Goal: Task Accomplishment & Management: Use online tool/utility

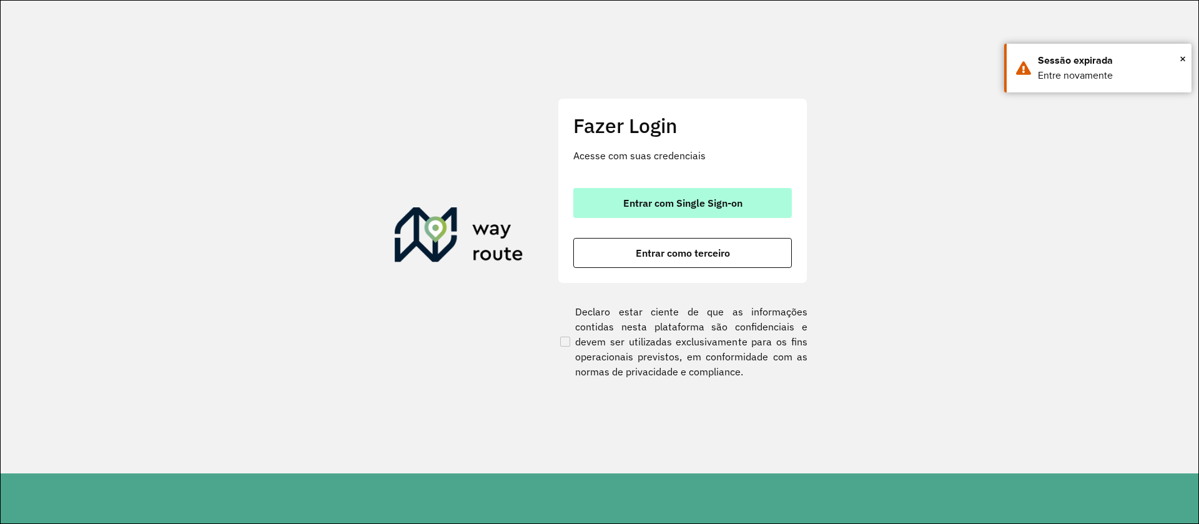
click at [685, 199] on span "Entrar com Single Sign-on" at bounding box center [682, 203] width 119 height 10
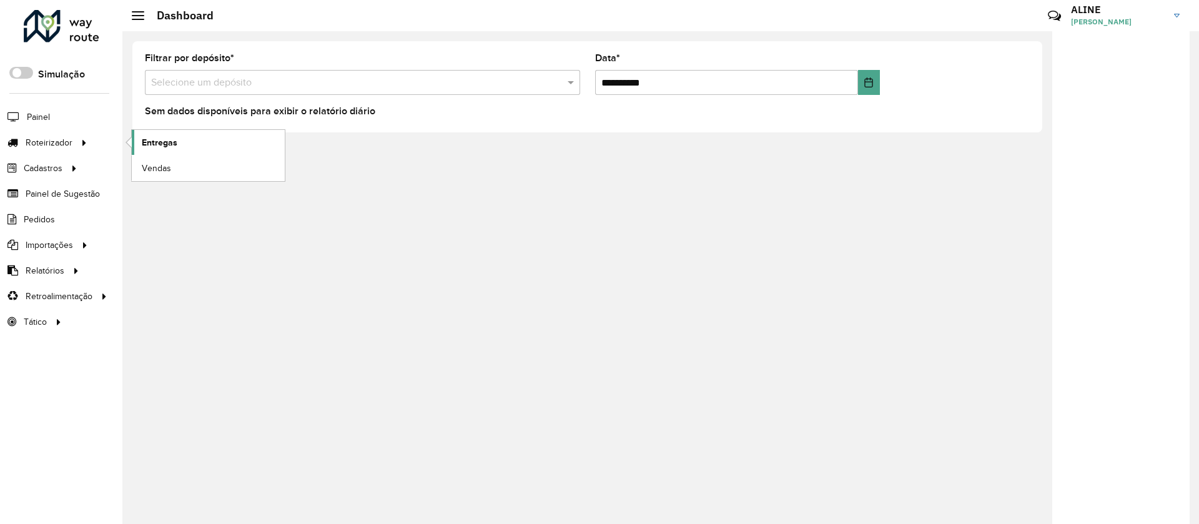
click at [159, 143] on span "Entregas" at bounding box center [160, 142] width 36 height 13
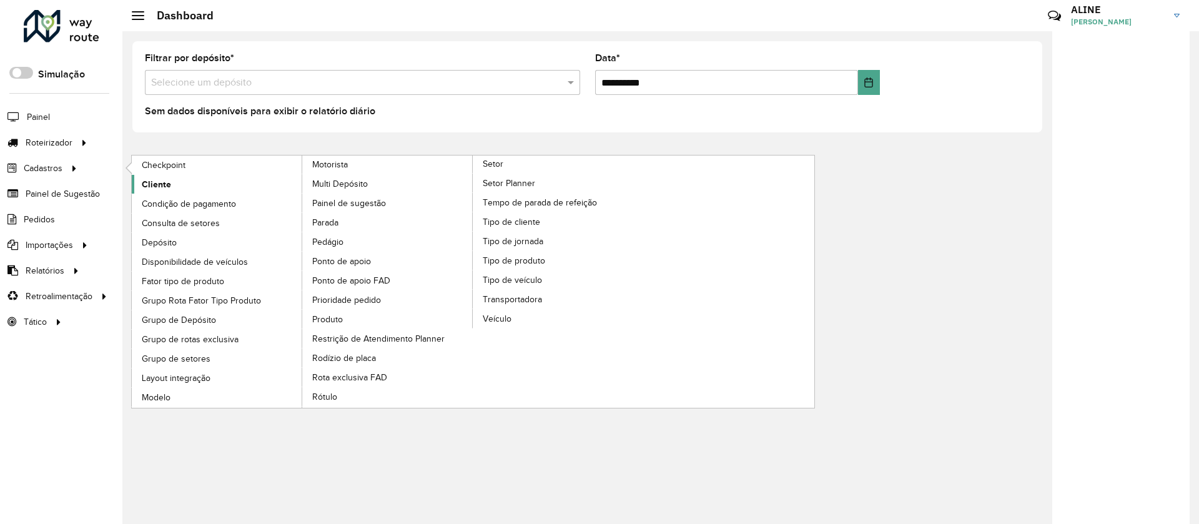
click at [154, 185] on span "Cliente" at bounding box center [156, 184] width 29 height 13
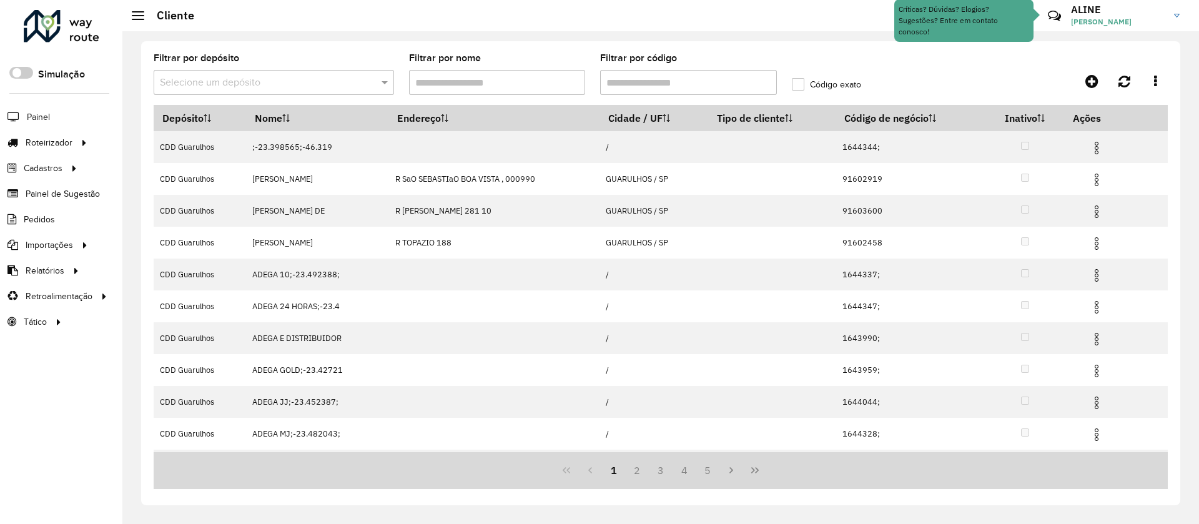
click at [242, 77] on input "text" at bounding box center [261, 83] width 203 height 15
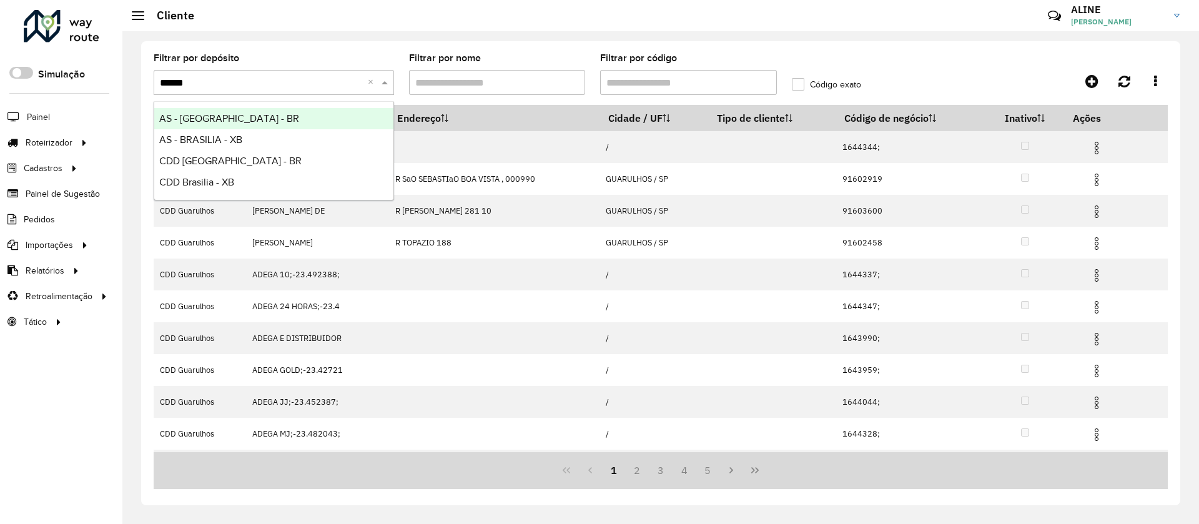
type input "*******"
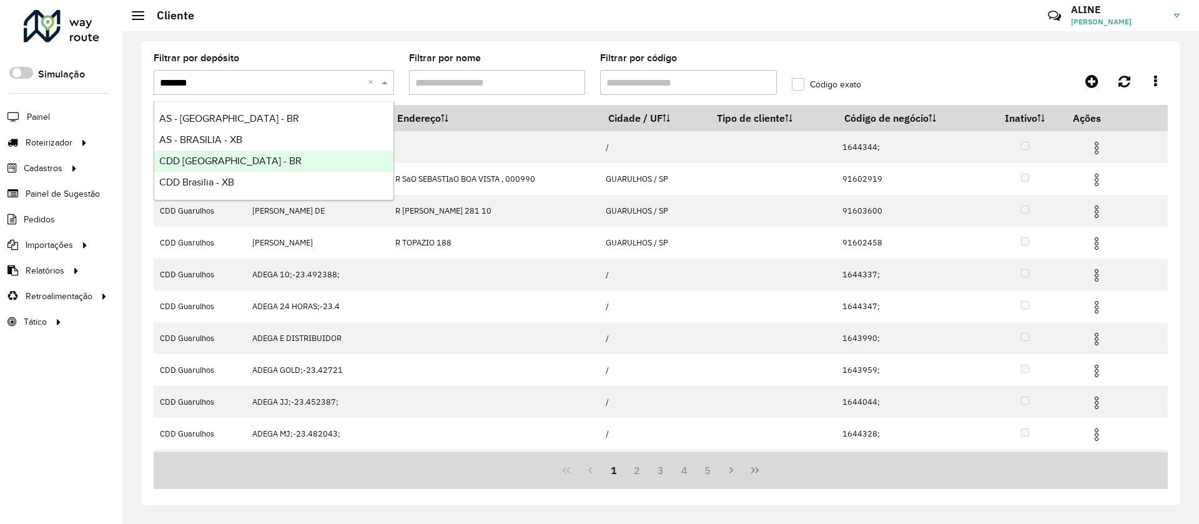
click at [230, 160] on span "CDD [GEOGRAPHIC_DATA] - BR" at bounding box center [230, 160] width 142 height 11
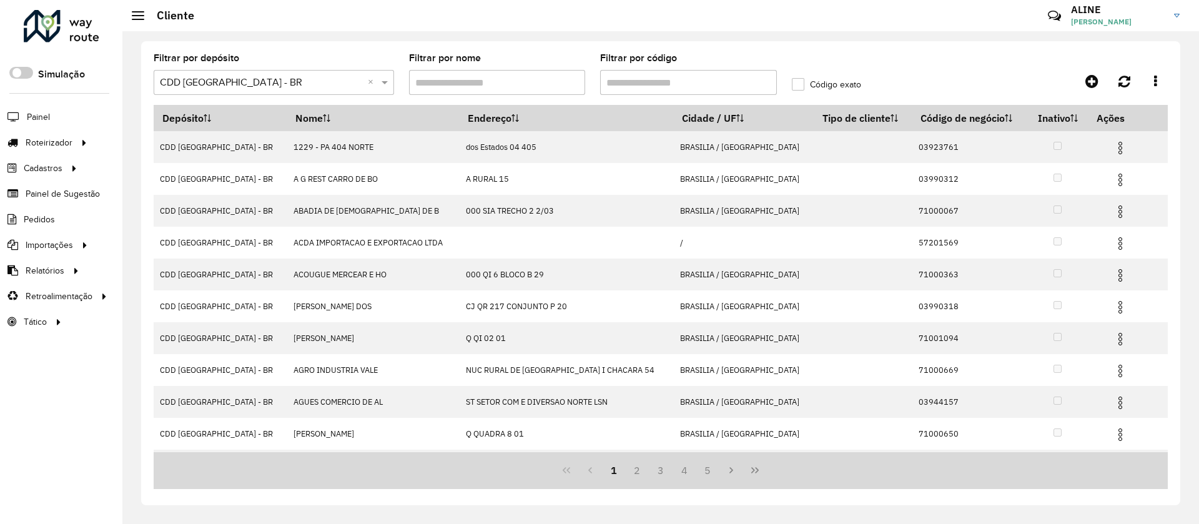
click at [649, 79] on input "Filtrar por código" at bounding box center [688, 82] width 177 height 25
paste input "*****"
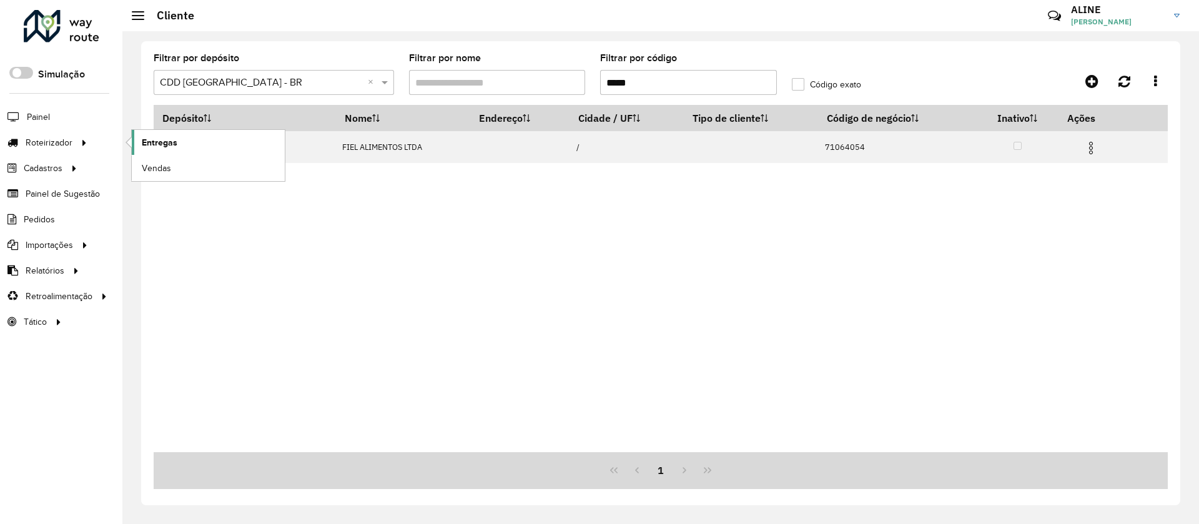
click at [163, 140] on span "Entregas" at bounding box center [160, 142] width 36 height 13
drag, startPoint x: 620, startPoint y: 81, endPoint x: 305, endPoint y: 38, distance: 317.5
click at [305, 38] on div "Filtrar por depósito Selecione um depósito × CDD Brasilia - BR × Filtrar por no…" at bounding box center [660, 277] width 1076 height 493
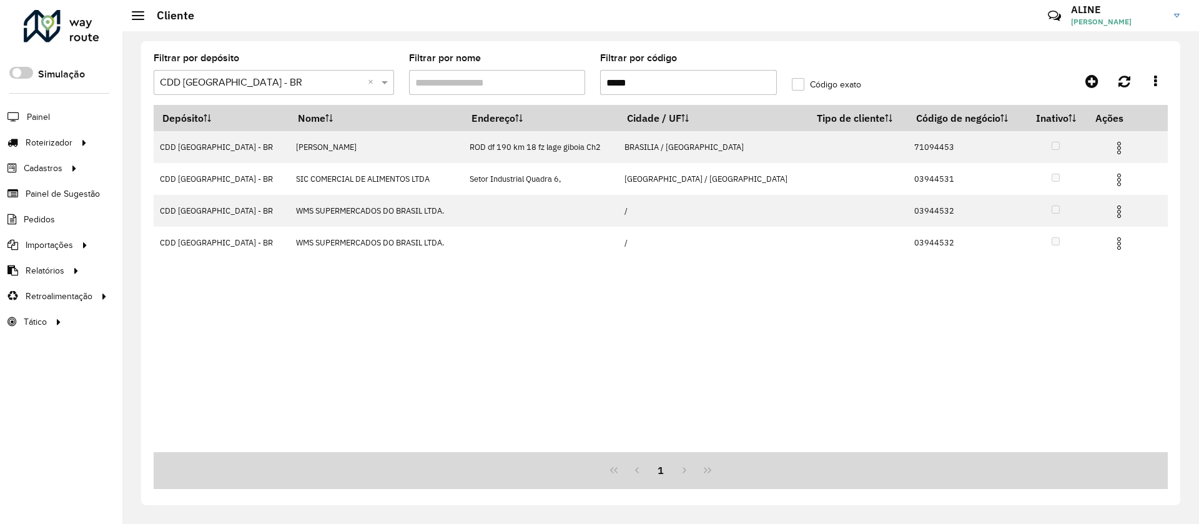
click at [602, 86] on input "*****" at bounding box center [688, 82] width 177 height 25
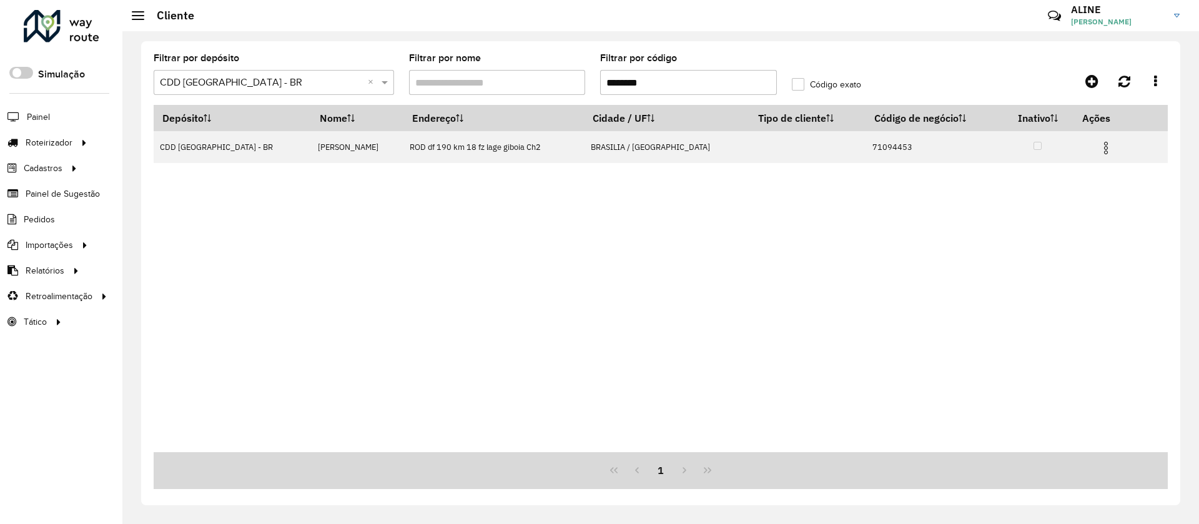
type input "********"
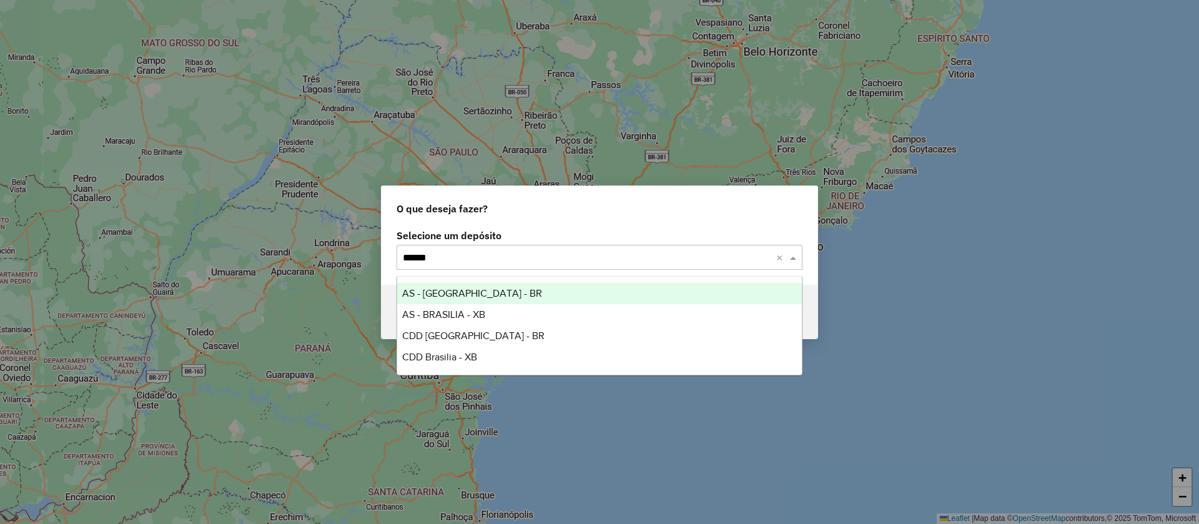
type input "*******"
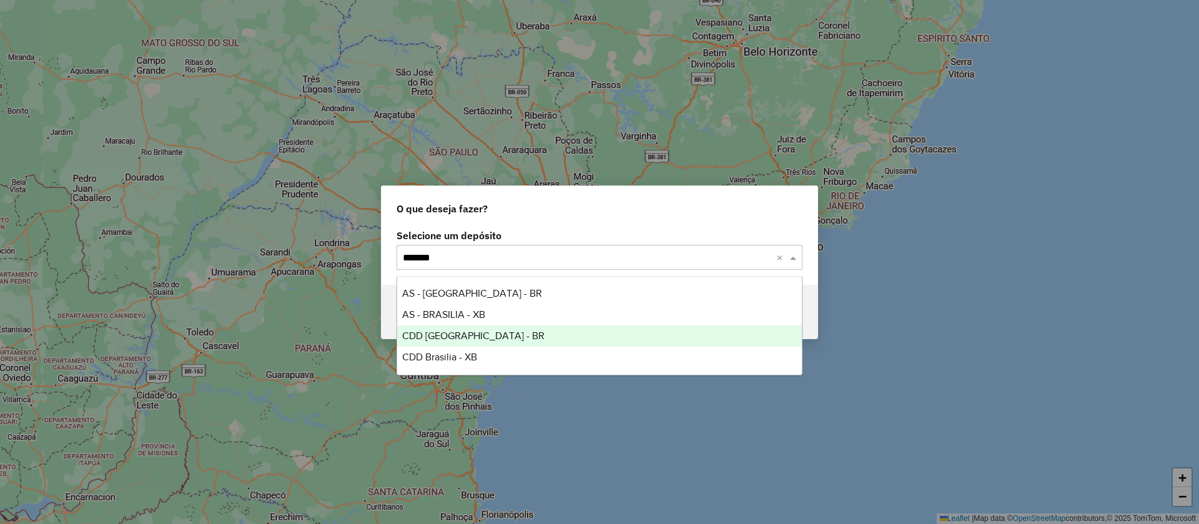
click at [460, 336] on span "CDD [GEOGRAPHIC_DATA] - BR" at bounding box center [473, 335] width 142 height 11
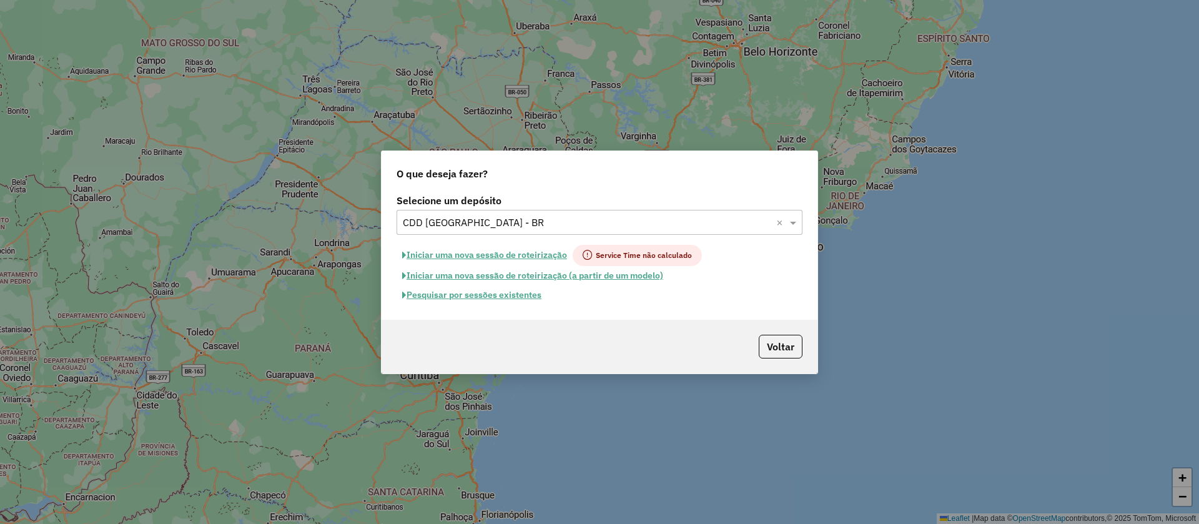
click at [533, 292] on button "Pesquisar por sessões existentes" at bounding box center [471, 294] width 150 height 19
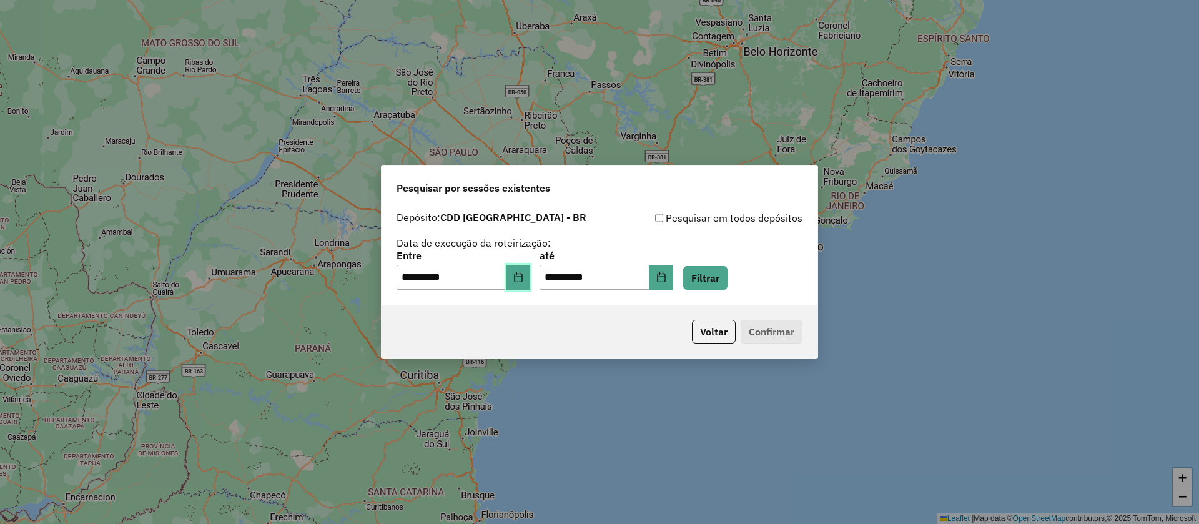
click at [523, 277] on icon "Choose Date" at bounding box center [518, 277] width 10 height 10
click at [718, 275] on button "Filtrar" at bounding box center [705, 278] width 44 height 24
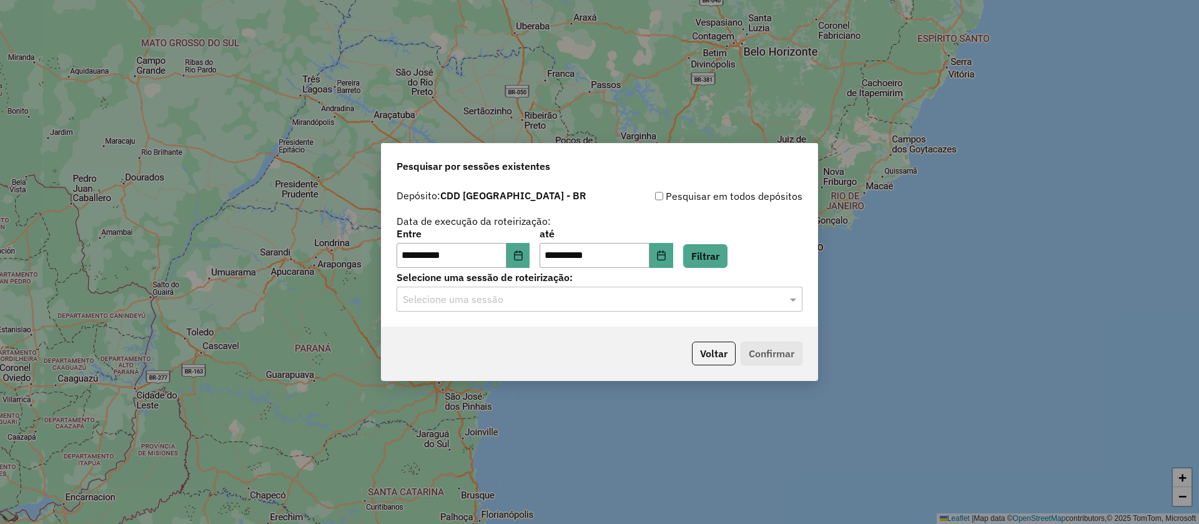
click at [531, 295] on input "text" at bounding box center [587, 299] width 368 height 15
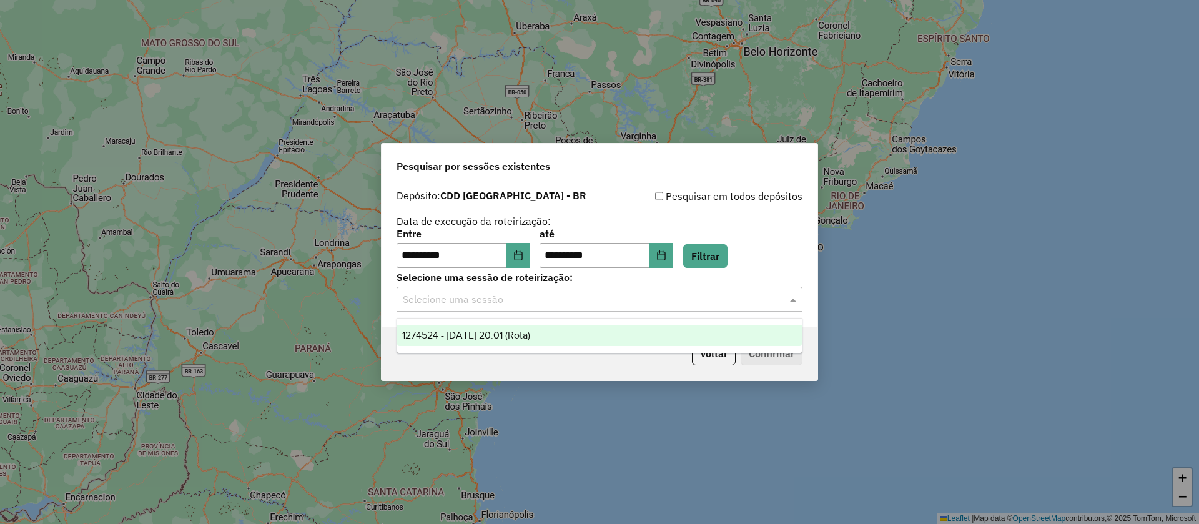
click at [517, 335] on span "1274524 - 12/09/2025 20:01 (Rota)" at bounding box center [466, 335] width 128 height 11
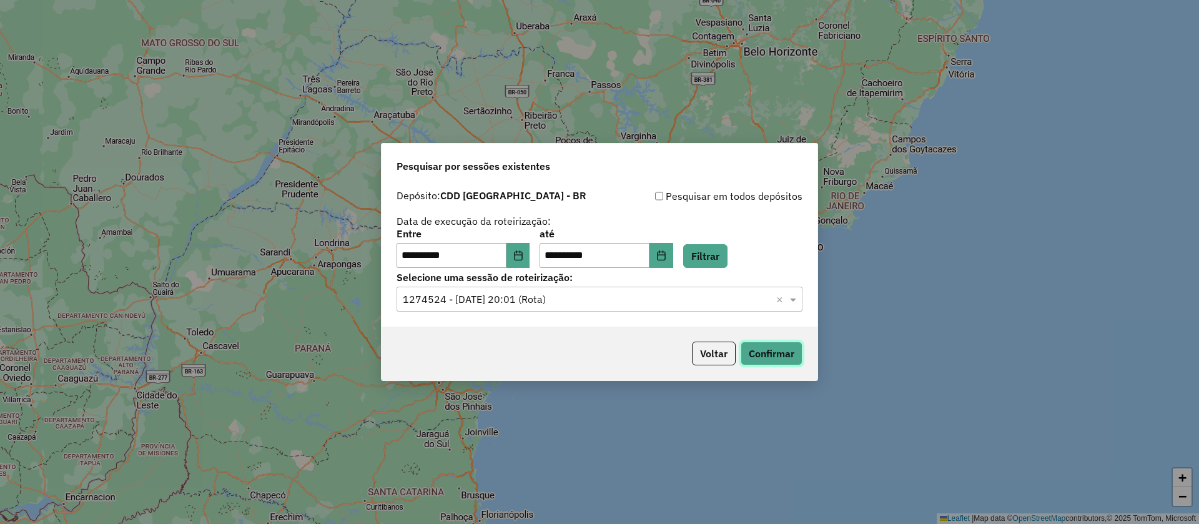
click at [762, 356] on button "Confirmar" at bounding box center [771, 353] width 62 height 24
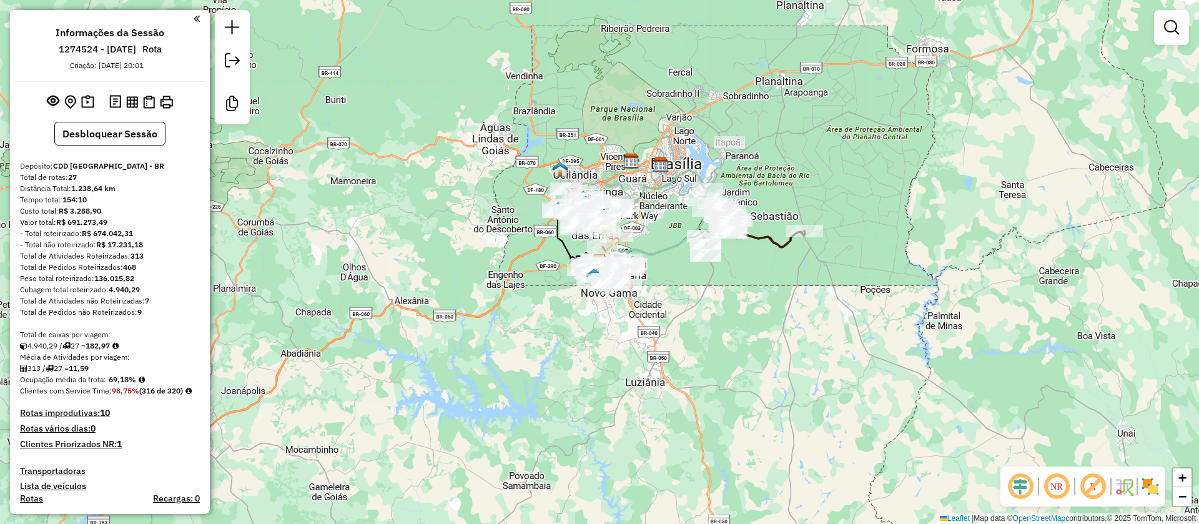
click at [1094, 486] on em at bounding box center [1092, 486] width 30 height 30
click at [1026, 487] on em at bounding box center [1020, 486] width 30 height 30
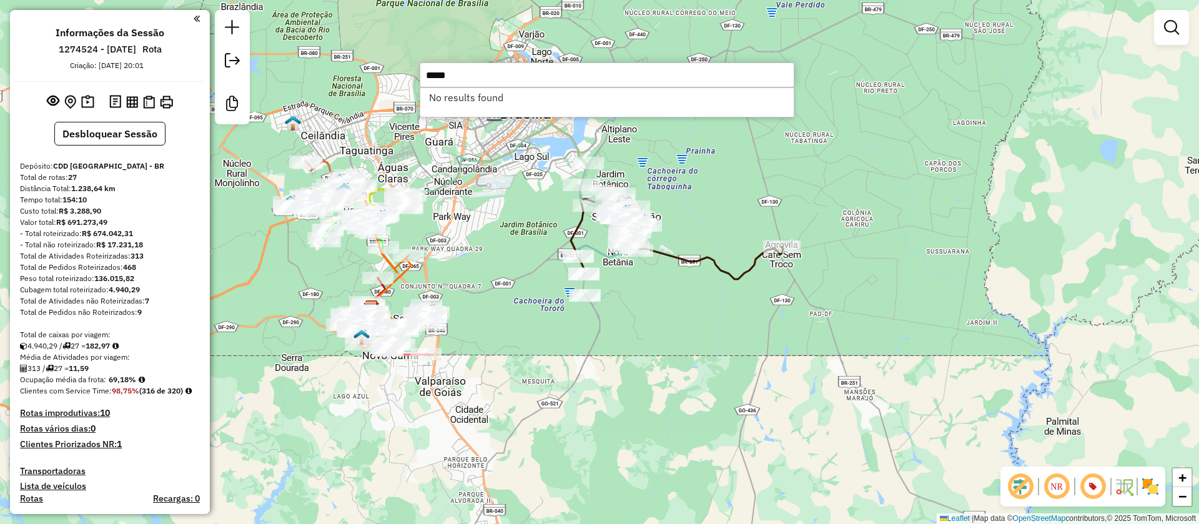
drag, startPoint x: 592, startPoint y: 355, endPoint x: 639, endPoint y: 350, distance: 47.1
click at [639, 350] on div "Janela de atendimento Grade de atendimento Capacidade Transportadoras Veículos …" at bounding box center [599, 262] width 1199 height 524
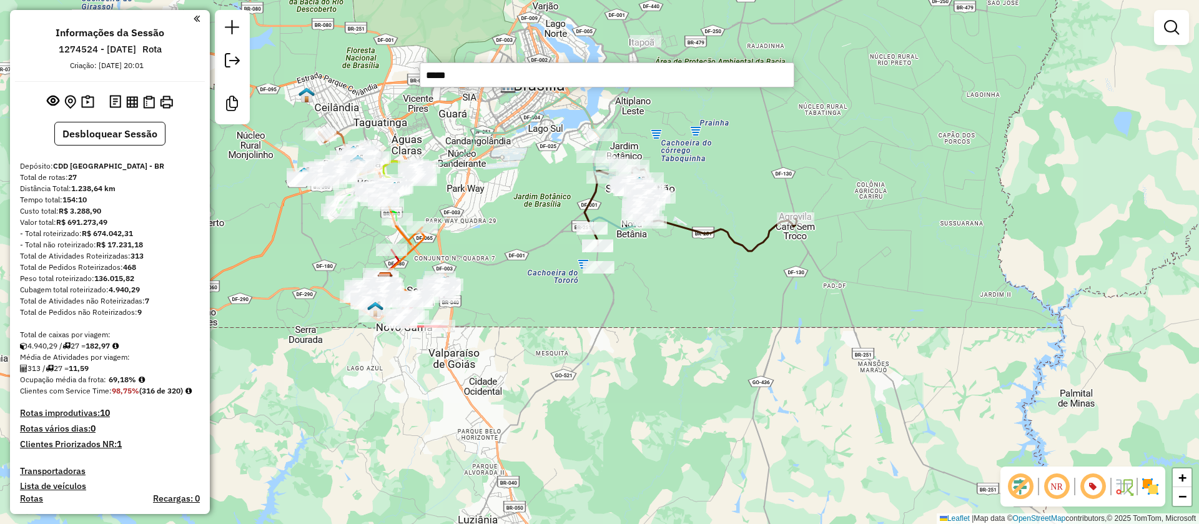
drag, startPoint x: 493, startPoint y: 77, endPoint x: 353, endPoint y: 79, distance: 139.8
click at [353, 79] on hb-router-mapa "Informações da Sessão 1274524 - 12/09/2025 Rota Criação: 11/09/2025 20:01 Desbl…" at bounding box center [599, 262] width 1199 height 524
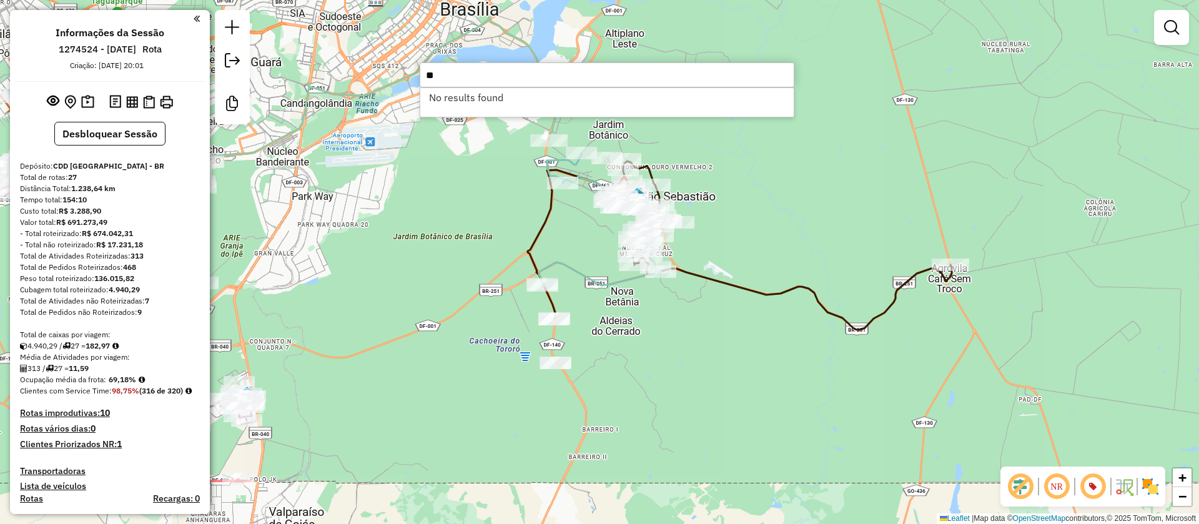
type input "*"
type input "*****"
drag, startPoint x: 462, startPoint y: 81, endPoint x: 418, endPoint y: 77, distance: 43.8
click at [418, 77] on hb-router-mapa "Informações da Sessão 1274524 - 12/09/2025 Rota Criação: 11/09/2025 20:01 Desbl…" at bounding box center [599, 262] width 1199 height 524
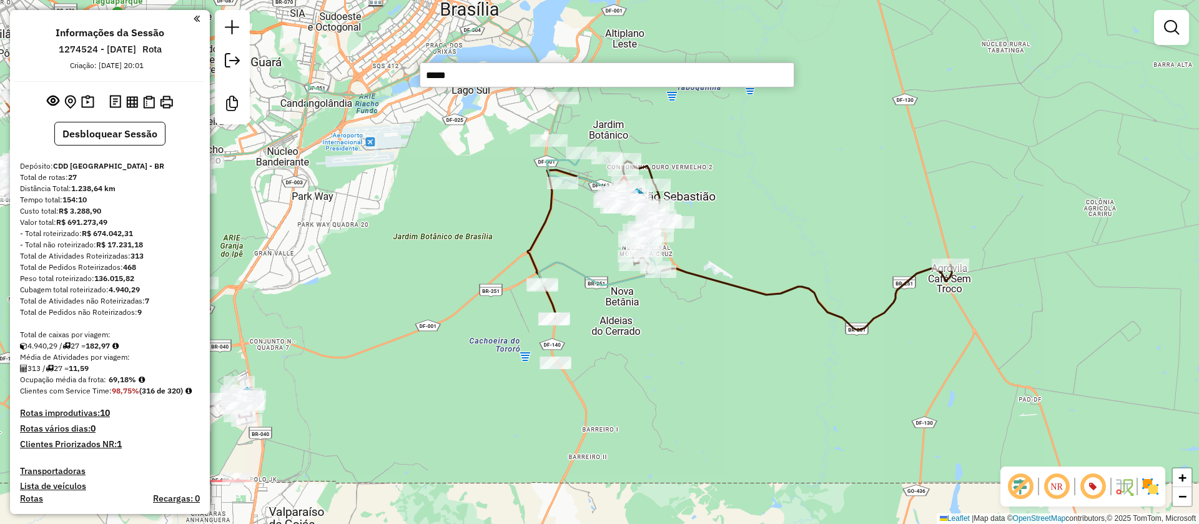
drag, startPoint x: 468, startPoint y: 72, endPoint x: 411, endPoint y: 72, distance: 56.2
click at [411, 72] on hb-router-mapa "Informações da Sessão 1274524 - 12/09/2025 Rota Criação: 11/09/2025 20:01 Desbl…" at bounding box center [599, 262] width 1199 height 524
drag, startPoint x: 468, startPoint y: 78, endPoint x: 421, endPoint y: 67, distance: 47.4
click at [421, 67] on input "*****" at bounding box center [606, 74] width 375 height 25
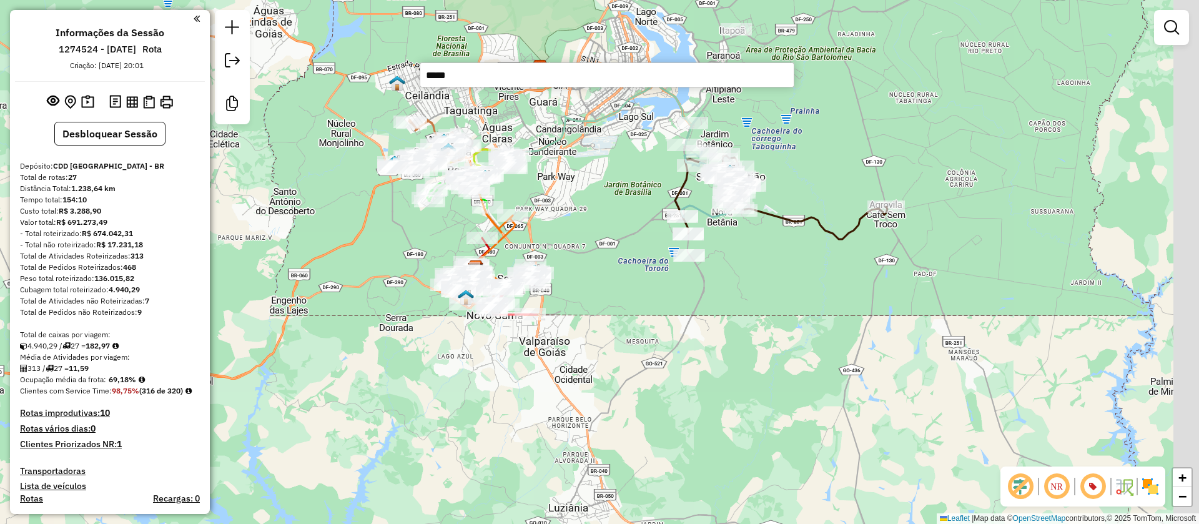
drag, startPoint x: 926, startPoint y: 45, endPoint x: 810, endPoint y: 143, distance: 151.9
click at [833, 144] on div "Janela de atendimento Grade de atendimento Capacidade Transportadoras Veículos …" at bounding box center [599, 262] width 1199 height 524
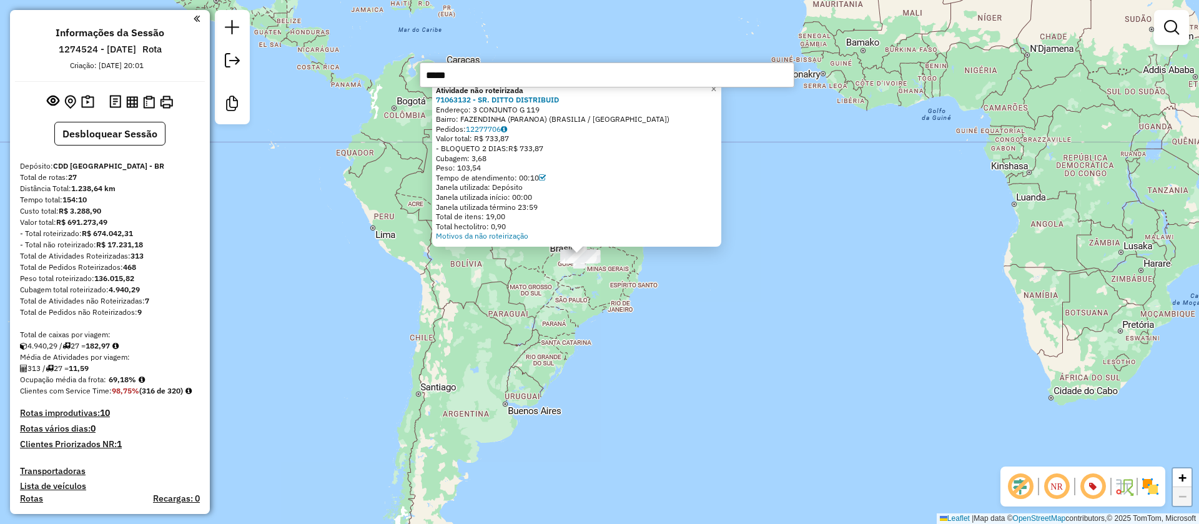
drag, startPoint x: 672, startPoint y: 328, endPoint x: 617, endPoint y: 280, distance: 73.0
click at [683, 316] on div "Atividade não roteirizada 71063132 - SR. DITTO DISTRIBUID Endereço: 3 CONJUNTO …" at bounding box center [599, 262] width 1199 height 524
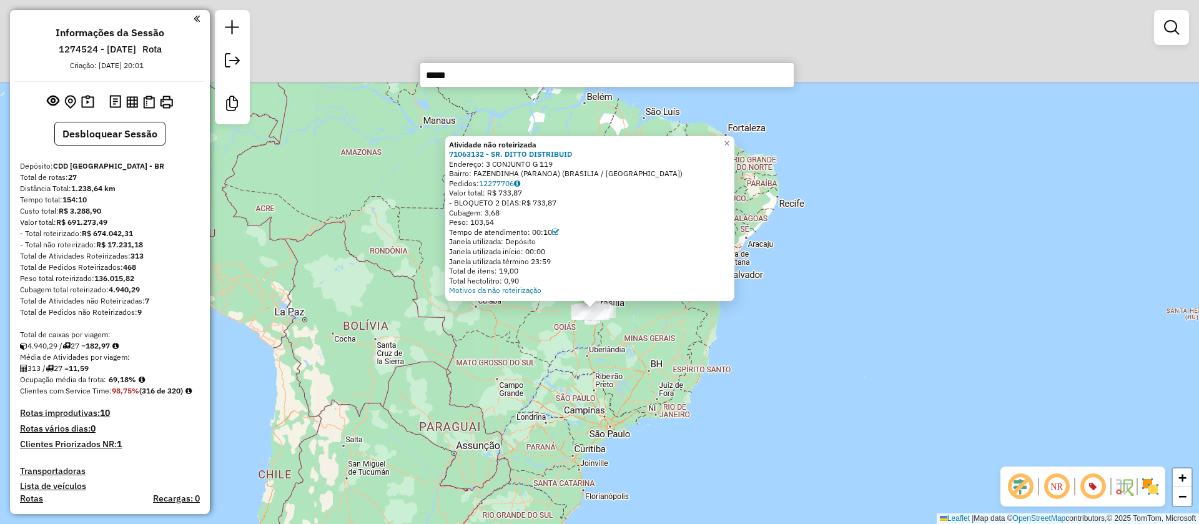
drag, startPoint x: 632, startPoint y: 400, endPoint x: 634, endPoint y: 414, distance: 13.9
click at [636, 421] on div "Atividade não roteirizada 71063132 - SR. DITTO DISTRIBUID Endereço: 3 CONJUNTO …" at bounding box center [599, 262] width 1199 height 524
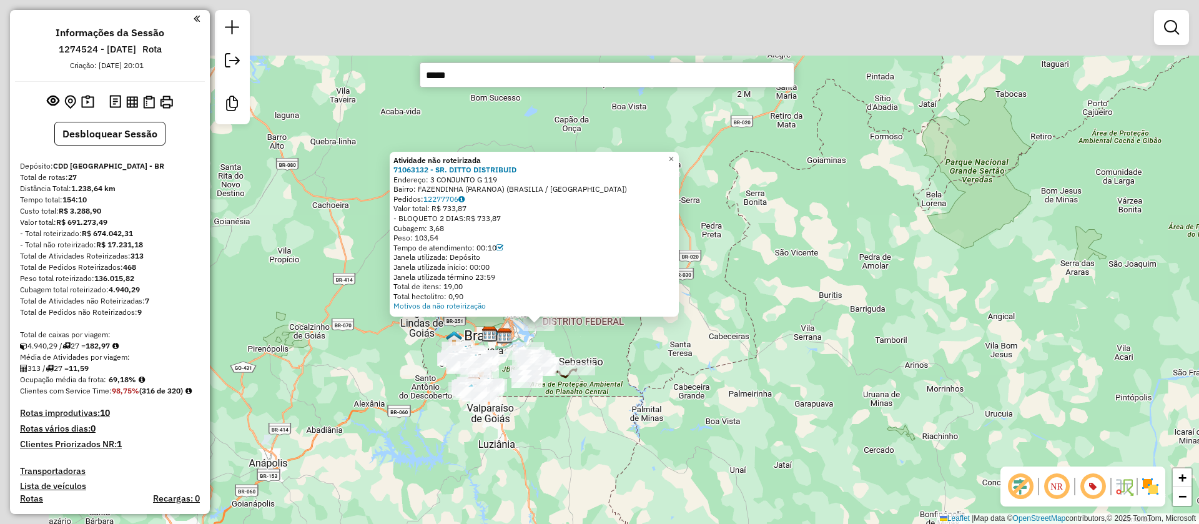
drag, startPoint x: 477, startPoint y: 257, endPoint x: 673, endPoint y: 382, distance: 232.4
click at [673, 382] on div "Atividade não roteirizada 71063132 - SR. DITTO DISTRIBUID Endereço: 3 CONJUNTO …" at bounding box center [599, 262] width 1199 height 524
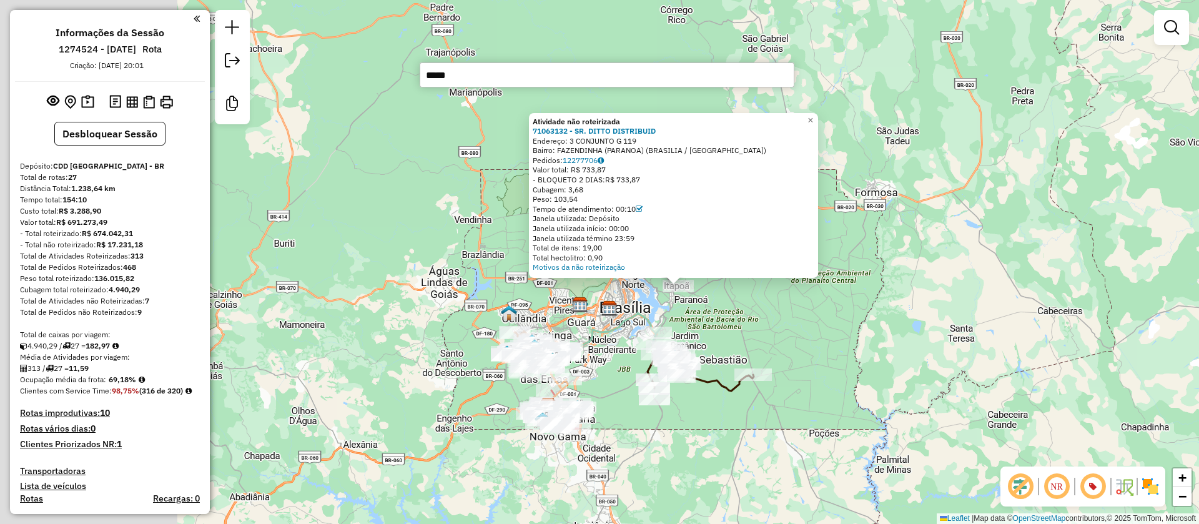
drag, startPoint x: 492, startPoint y: 339, endPoint x: 677, endPoint y: 316, distance: 186.8
click at [677, 316] on div "Atividade não roteirizada 71063132 - SR. DITTO DISTRIBUID Endereço: 3 CONJUNTO …" at bounding box center [599, 262] width 1199 height 524
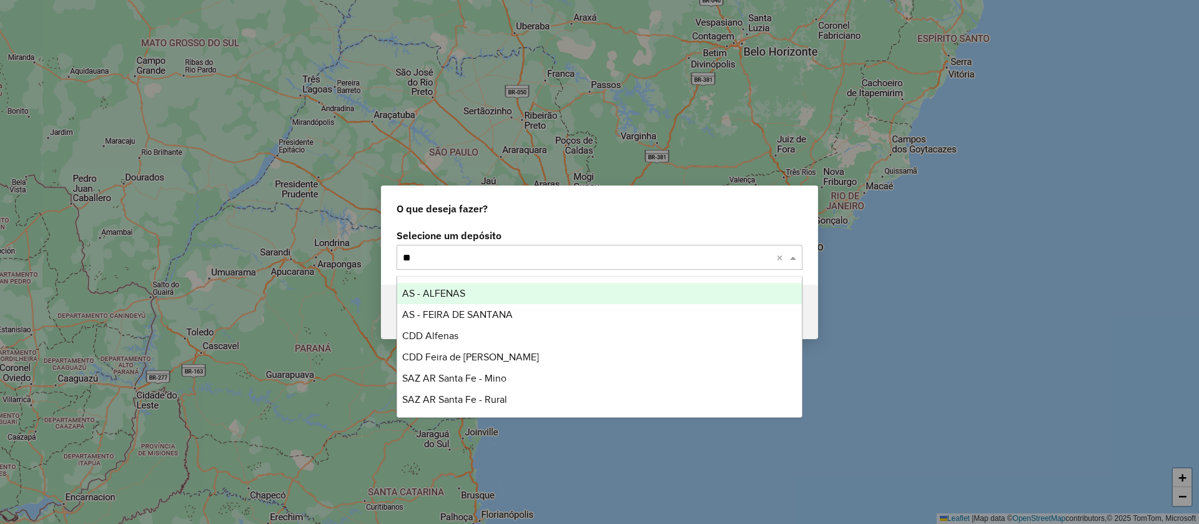
type input "*"
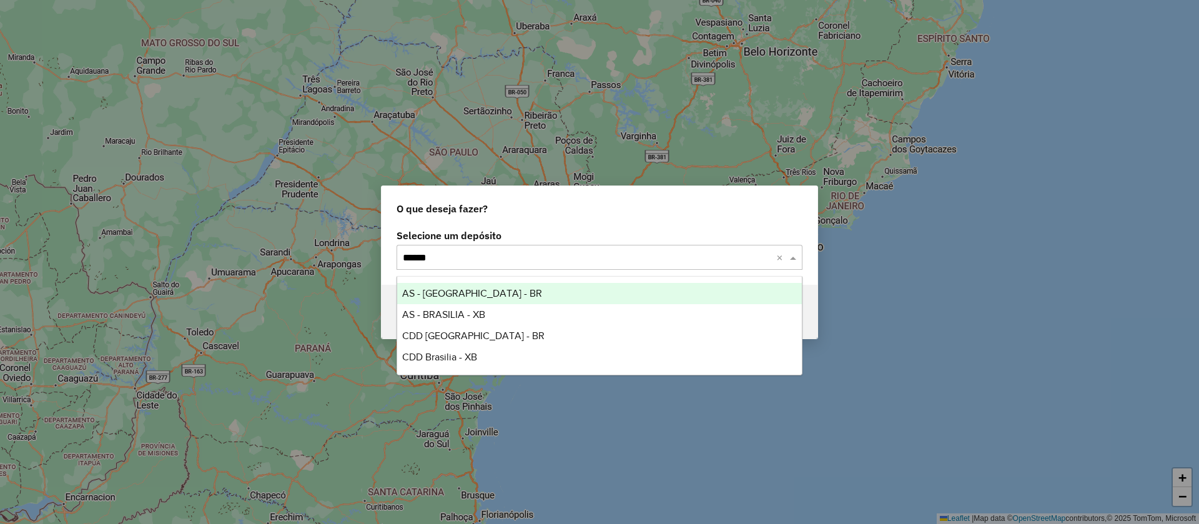
type input "*******"
click at [463, 292] on span "AS - [GEOGRAPHIC_DATA] - BR" at bounding box center [472, 293] width 140 height 11
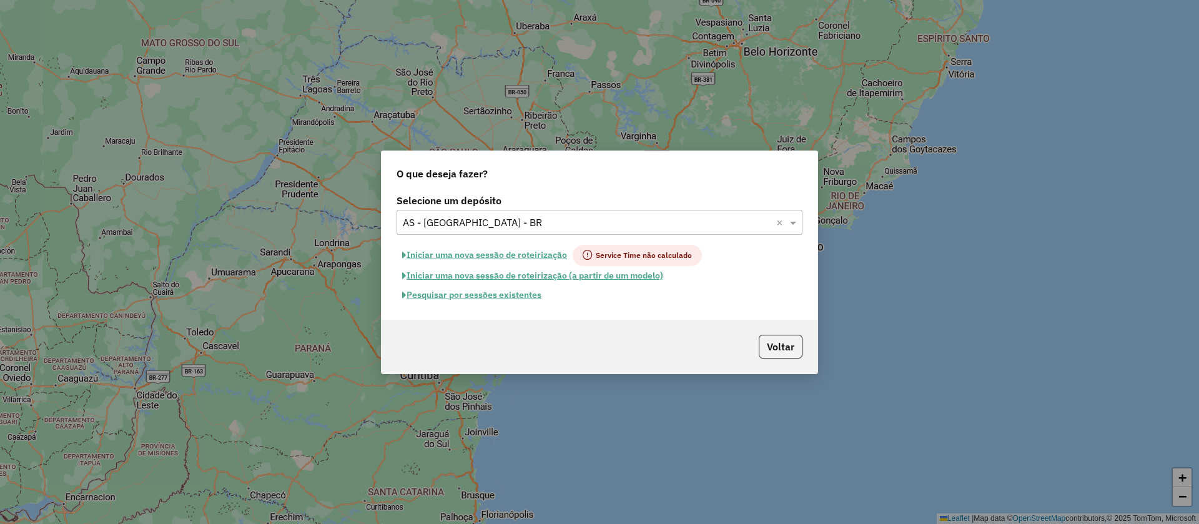
click at [513, 290] on button "Pesquisar por sessões existentes" at bounding box center [471, 294] width 150 height 19
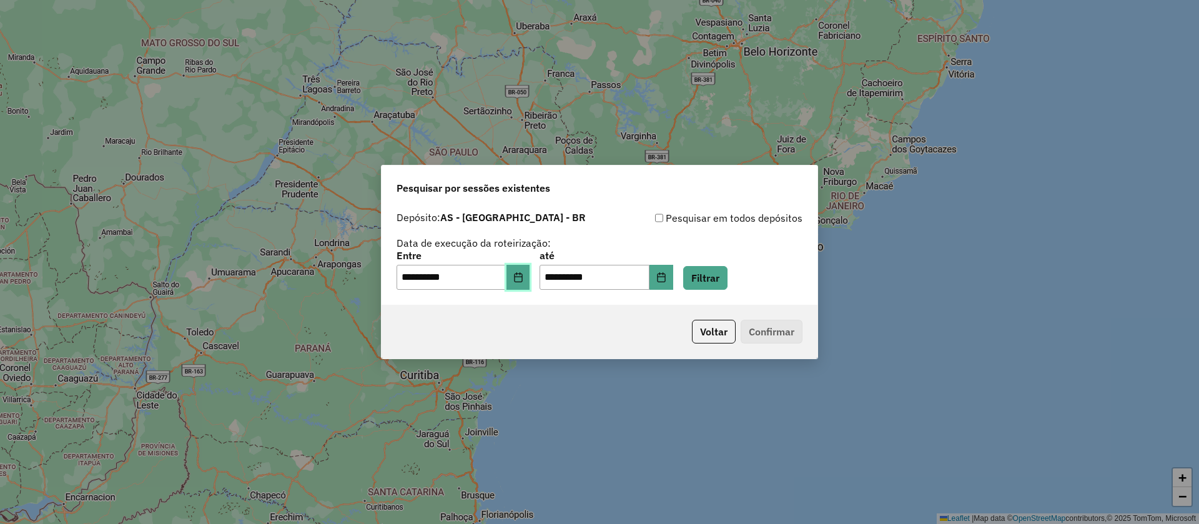
click at [525, 270] on button "Choose Date" at bounding box center [518, 277] width 24 height 25
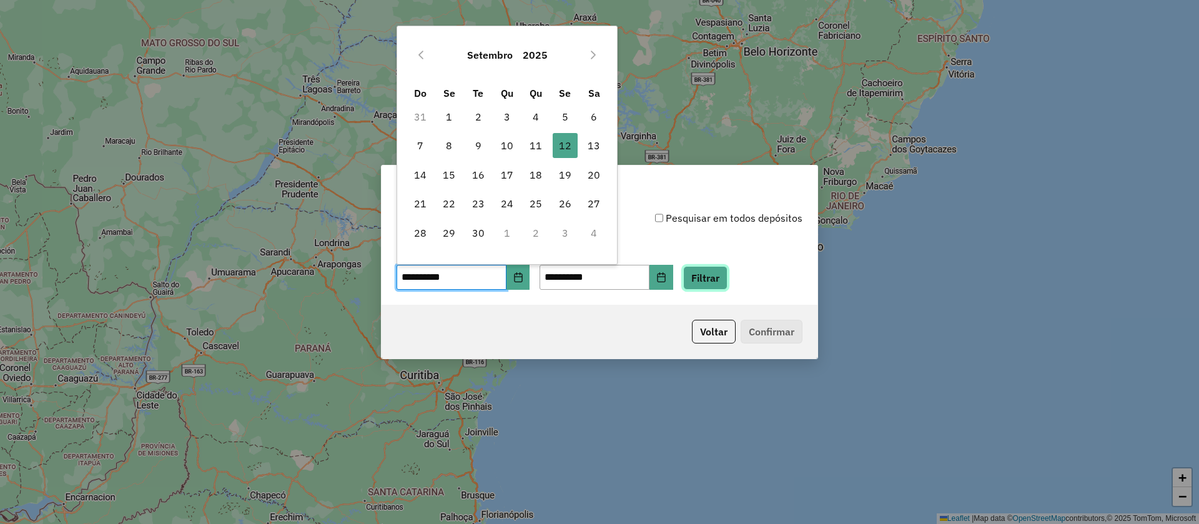
click at [704, 277] on button "Filtrar" at bounding box center [705, 278] width 44 height 24
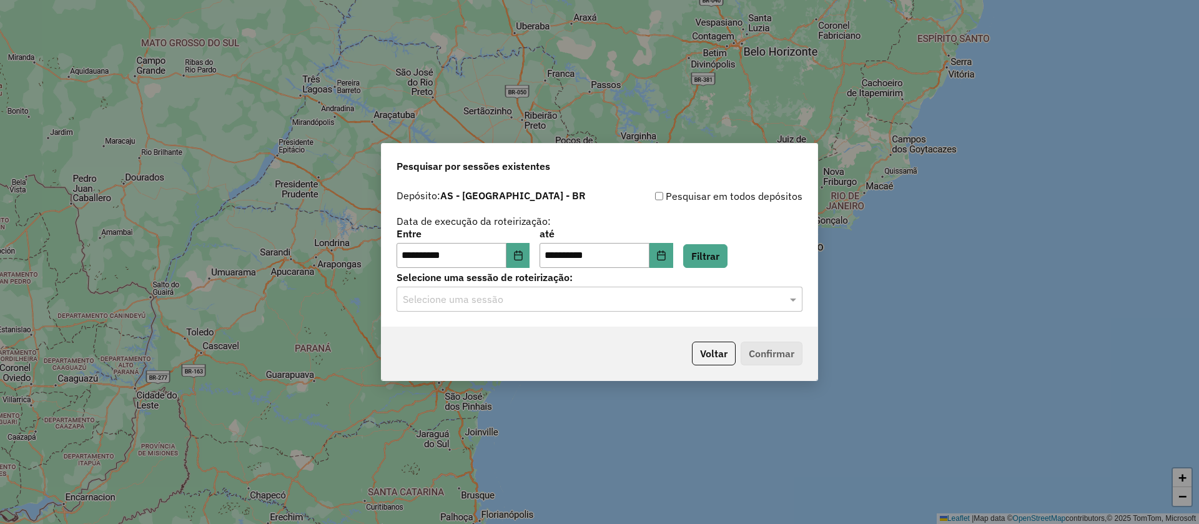
click at [547, 301] on input "text" at bounding box center [587, 299] width 368 height 15
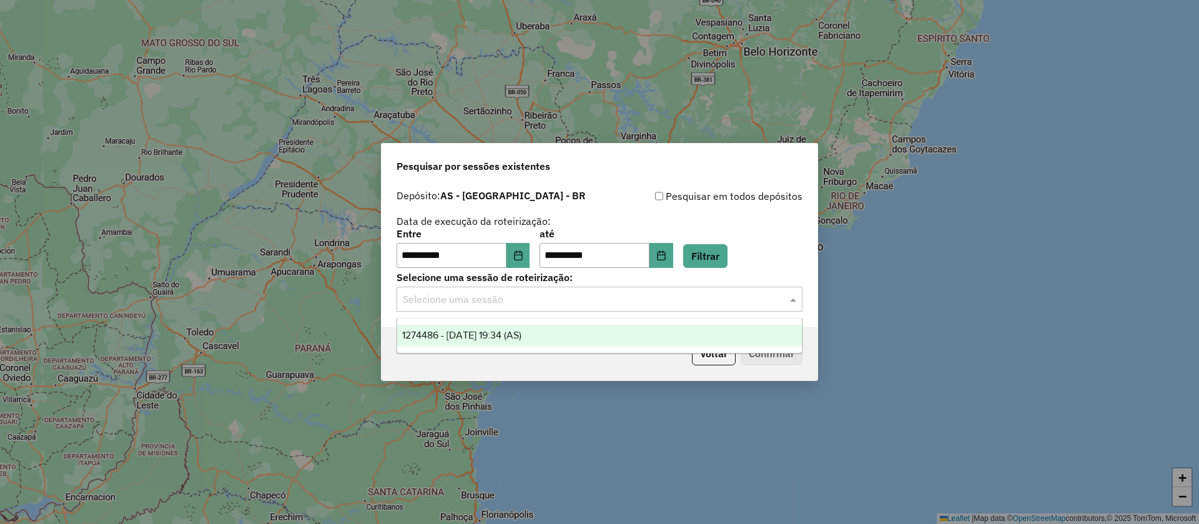
click at [468, 331] on span "1274486 - 12/09/2025 19:34 (AS)" at bounding box center [461, 335] width 119 height 11
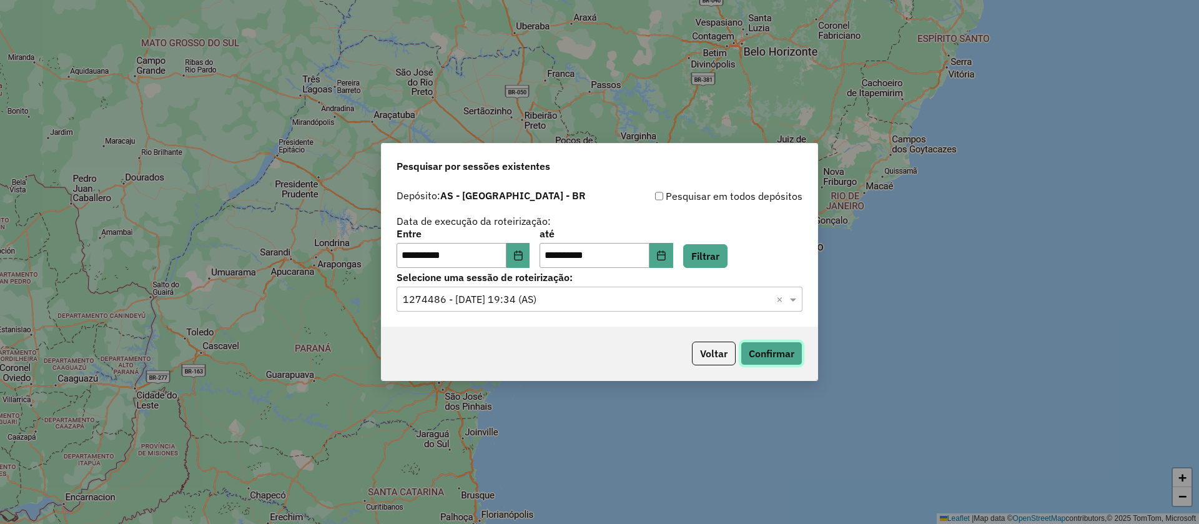
click at [784, 356] on button "Confirmar" at bounding box center [771, 353] width 62 height 24
